Goal: Task Accomplishment & Management: Manage account settings

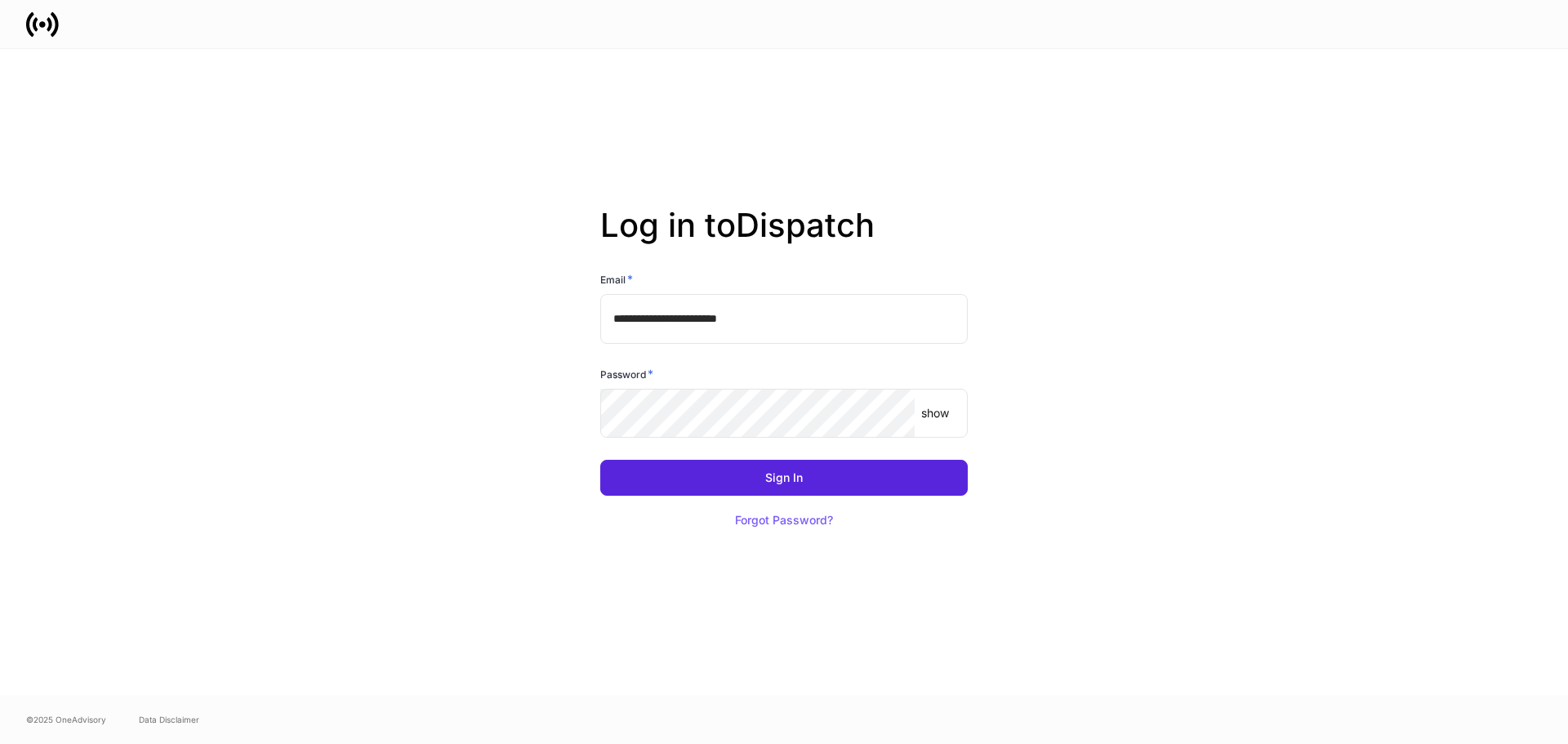
click at [942, 418] on p "show" at bounding box center [934, 413] width 28 height 16
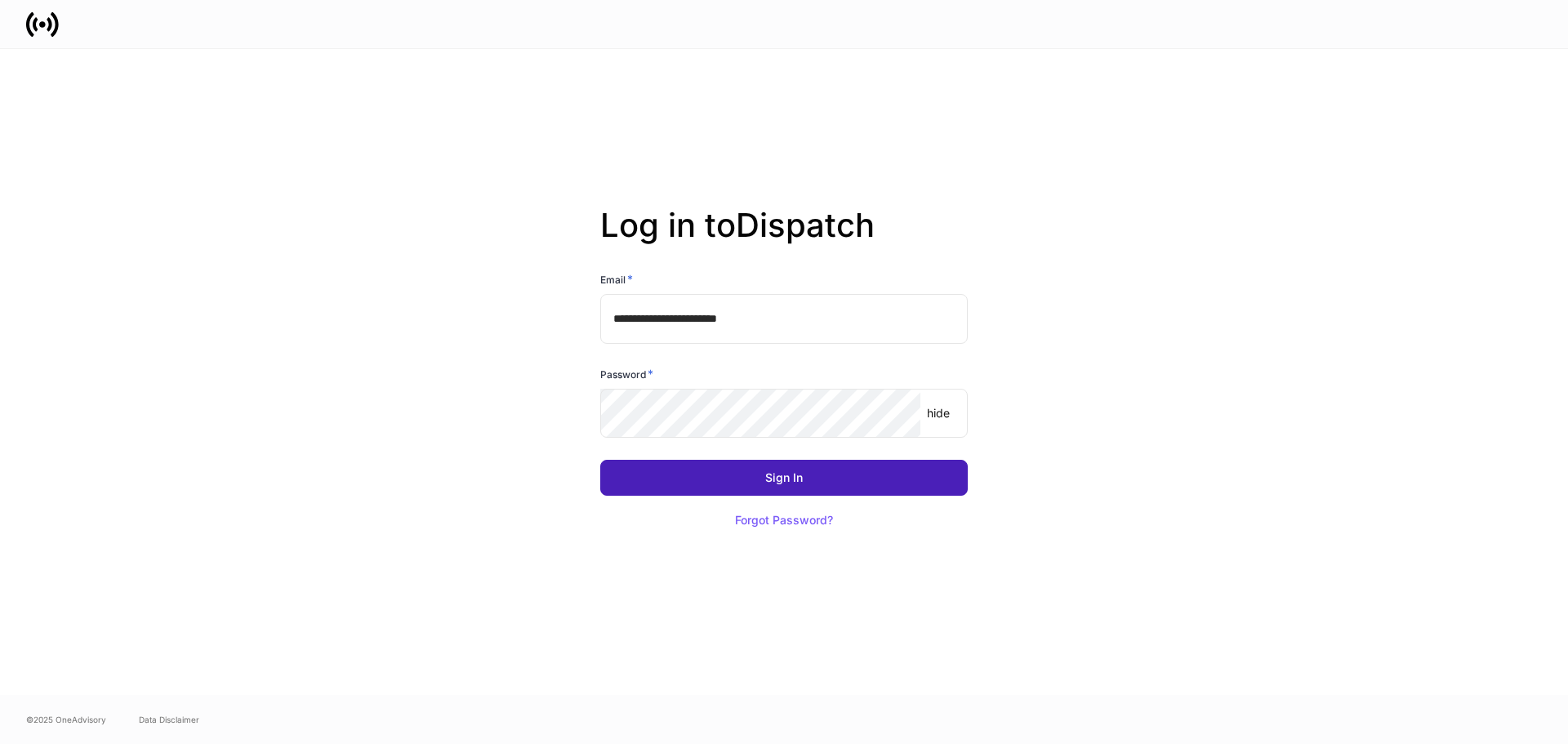
click at [775, 477] on div "Sign In" at bounding box center [784, 477] width 38 height 12
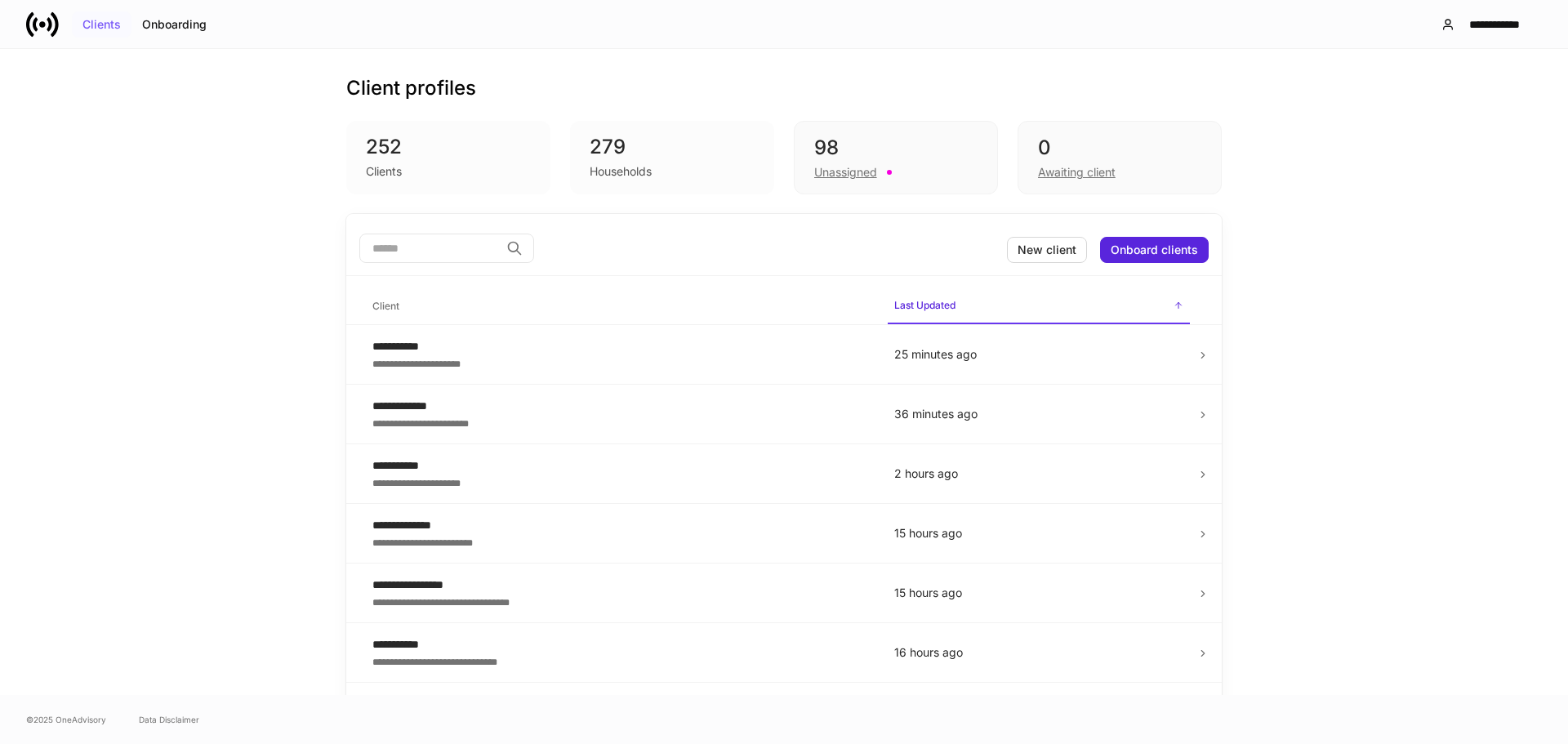
click at [93, 23] on div "Clients" at bounding box center [101, 24] width 38 height 12
click at [360, 239] on input "search" at bounding box center [429, 248] width 140 height 30
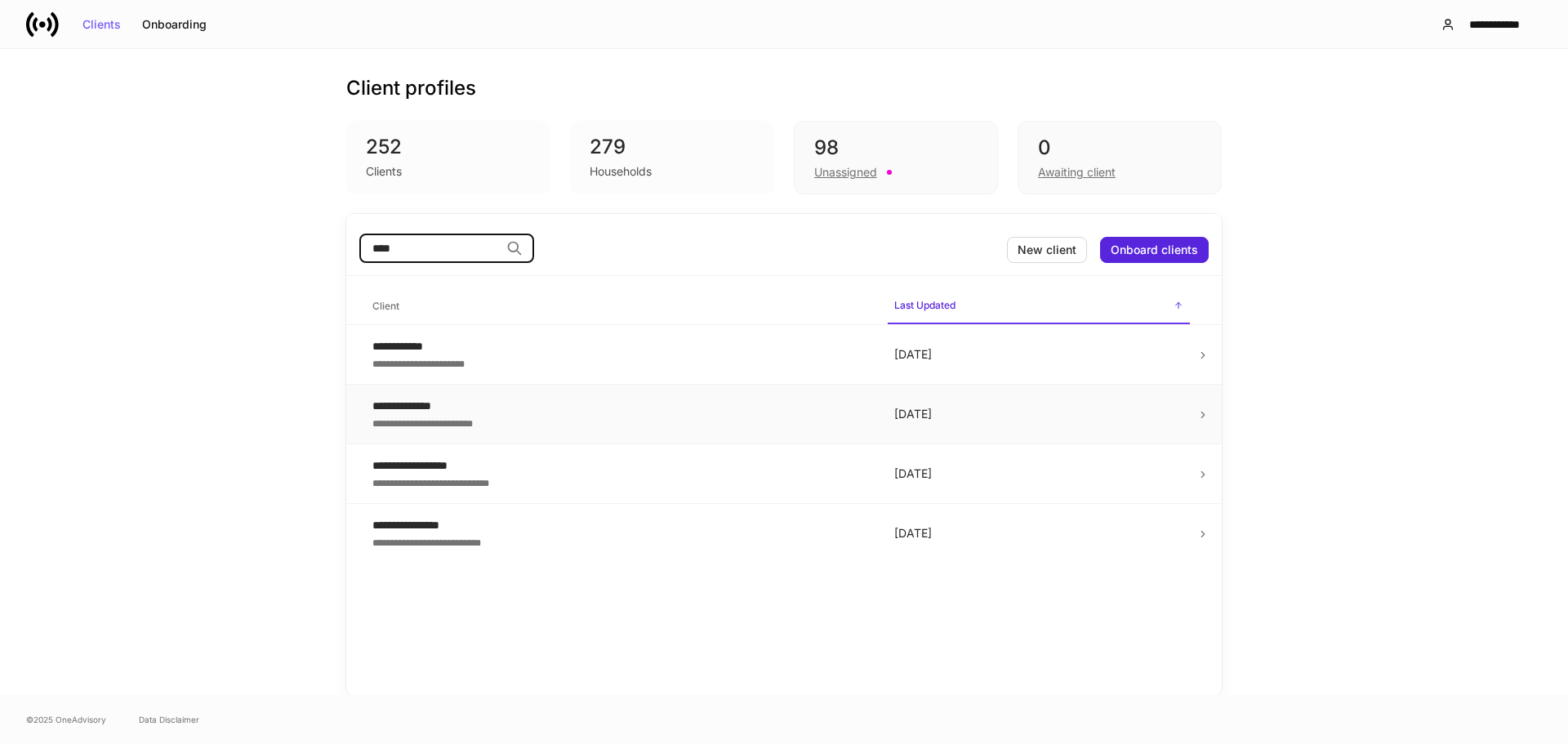
type input "****"
click at [1199, 413] on icon at bounding box center [1203, 415] width 12 height 12
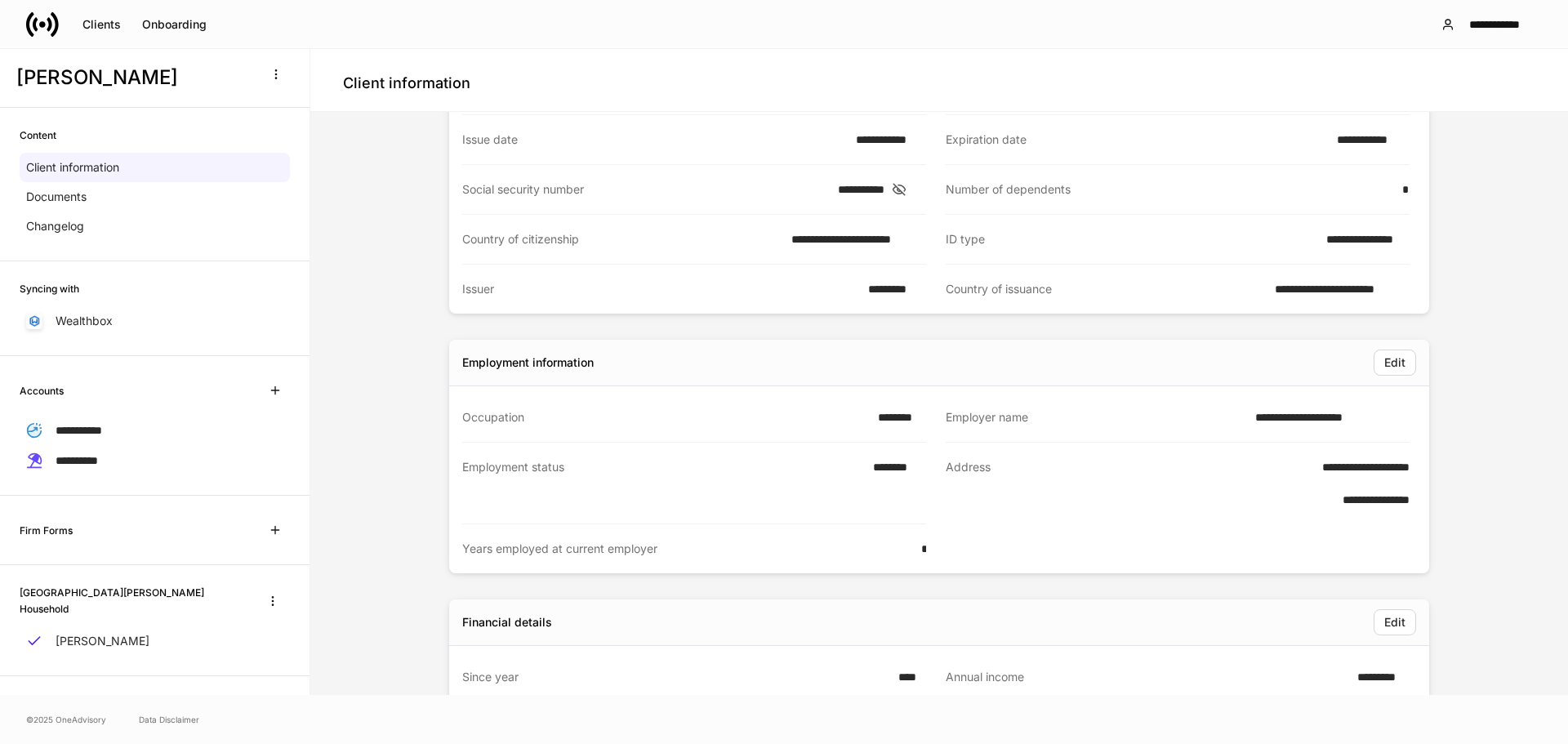
scroll to position [326, 0]
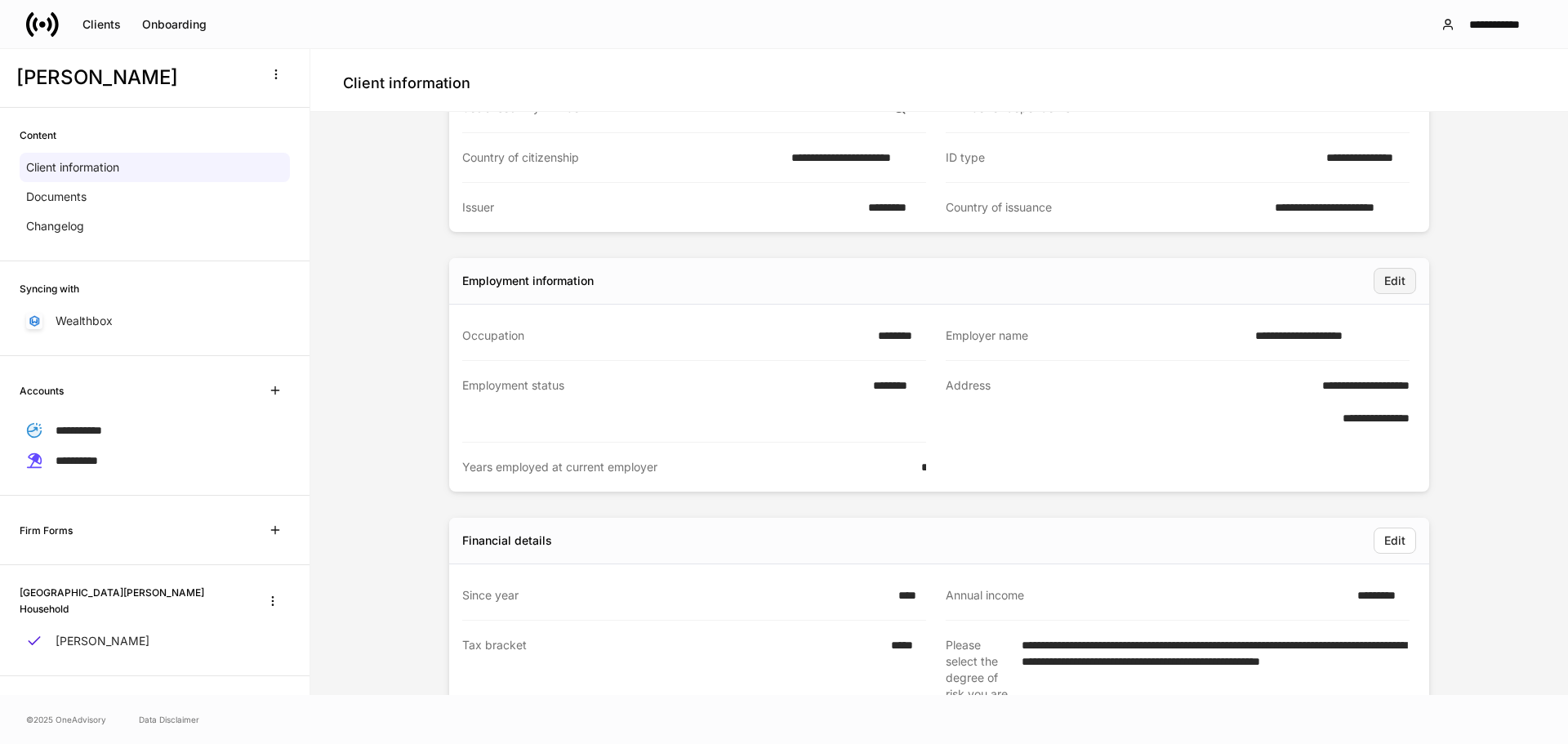
click at [1385, 281] on div "Edit" at bounding box center [1394, 281] width 21 height 12
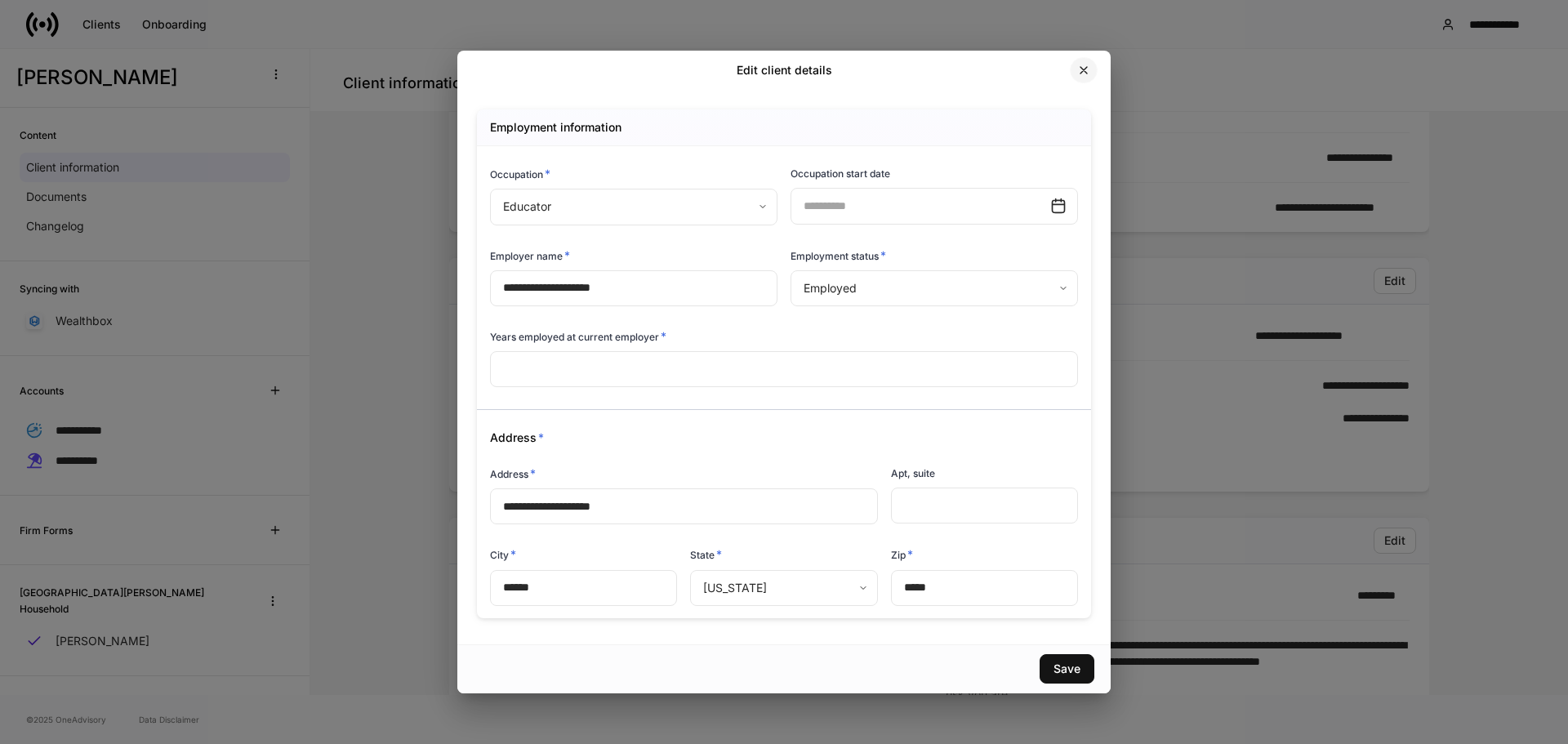
click at [1084, 61] on button "button" at bounding box center [1084, 70] width 28 height 26
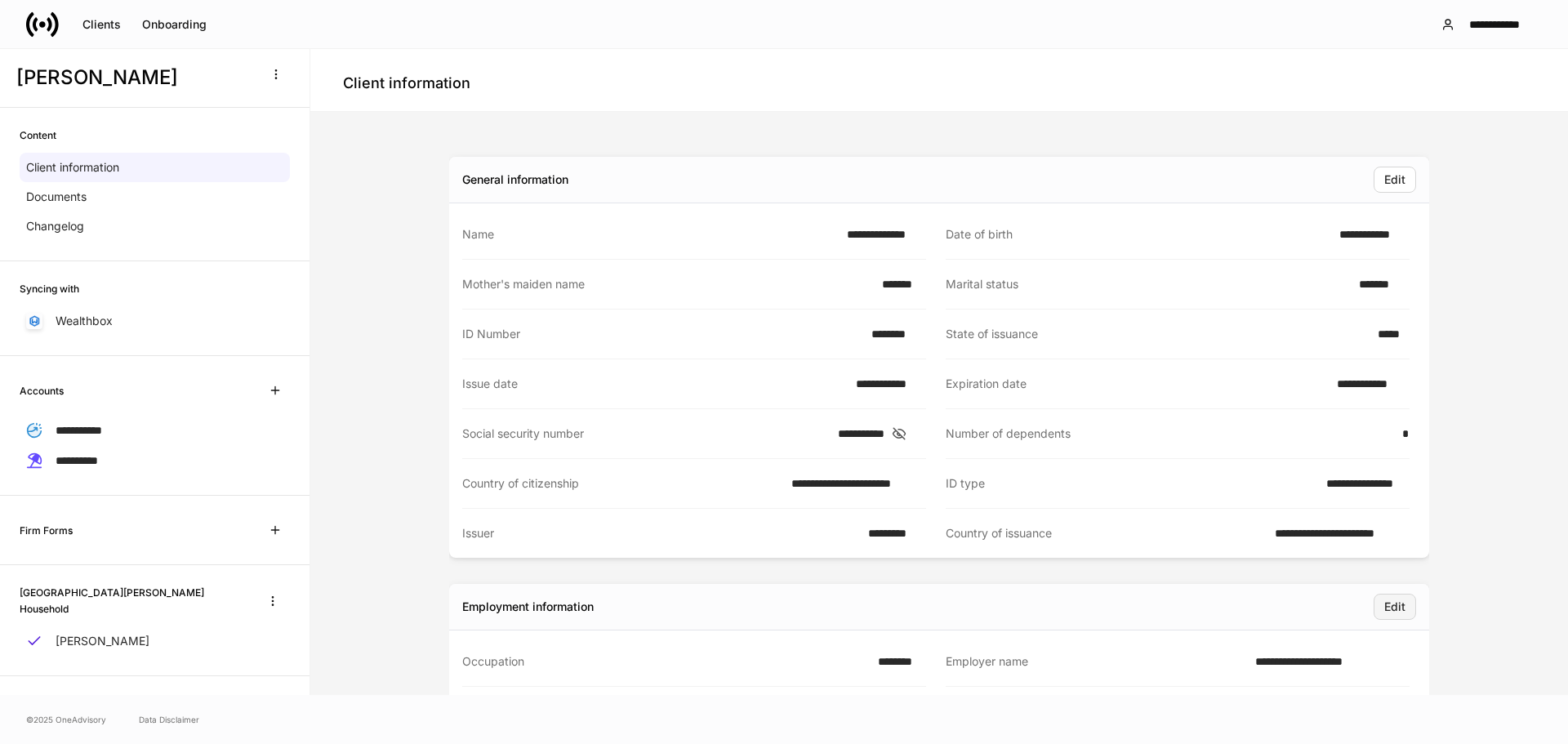
scroll to position [0, 0]
